Goal: Use online tool/utility: Use online tool/utility

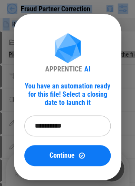
click at [82, 78] on div "**********" at bounding box center [67, 99] width 87 height 133
